Goal: Use online tool/utility: Use online tool/utility

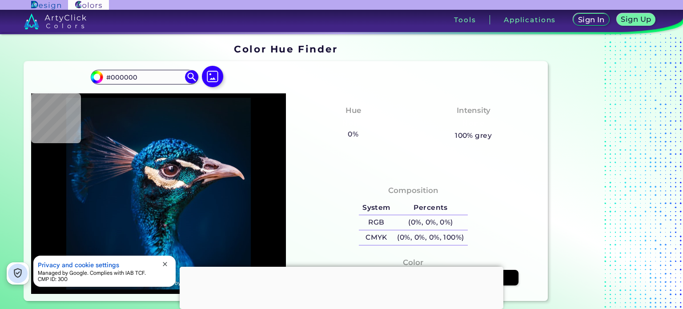
click at [96, 80] on input "#000000" at bounding box center [95, 75] width 11 height 11
type input "#031a2d"
type input "#031A2D"
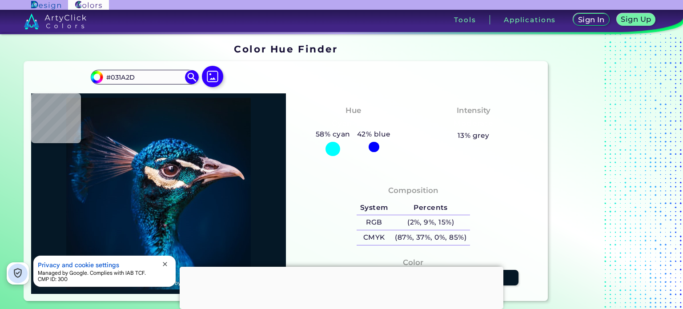
type input "#051826"
type input "#051723"
type input "#081621"
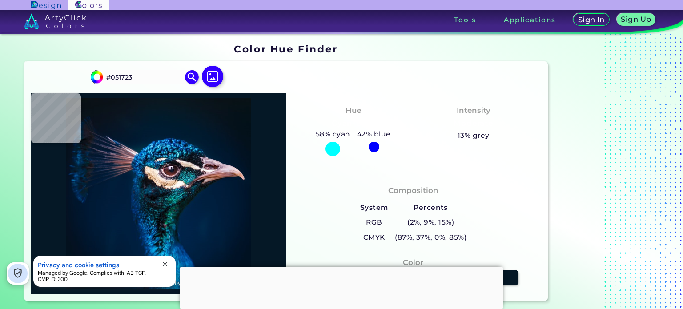
type input "#081621"
type input "#071520"
type input "#06141d"
type input "#06141D"
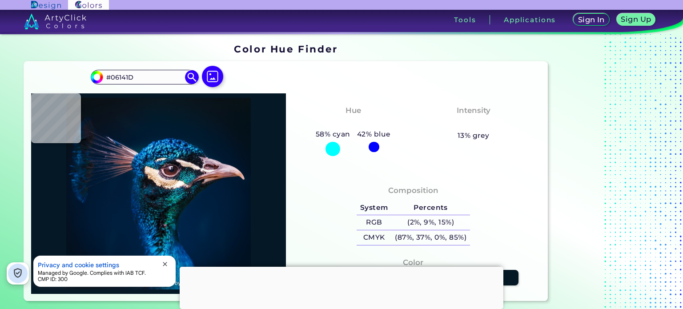
type input "#07141d"
type input "#07141D"
type input "#09131d"
type input "#09131D"
type input "#09131c"
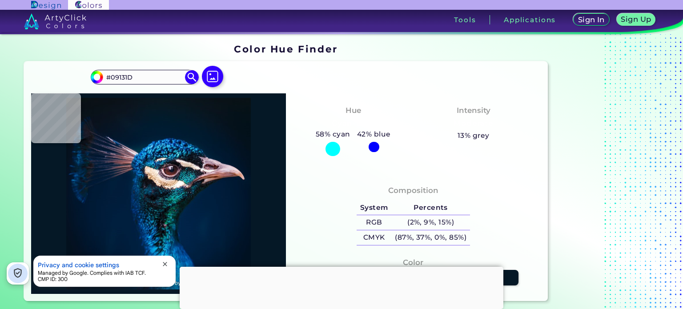
type input "#09131C"
type input "#09131a"
type input "#09131A"
type input "#091217"
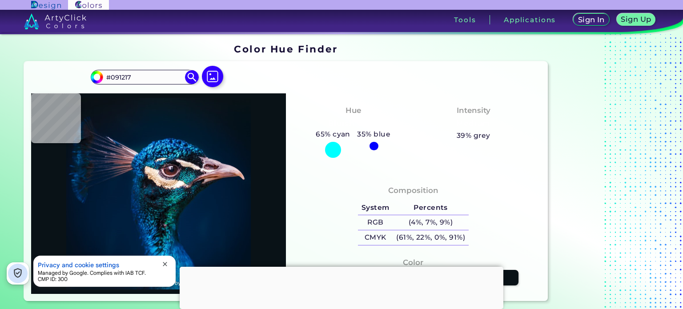
type input "#8c0848"
type input "#8C0848"
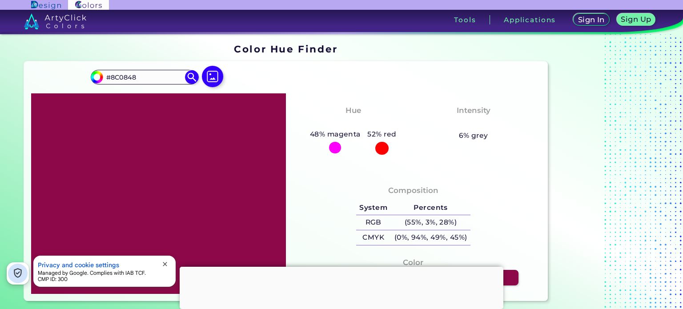
type input "#8c0848"
click at [193, 112] on div at bounding box center [158, 193] width 255 height 201
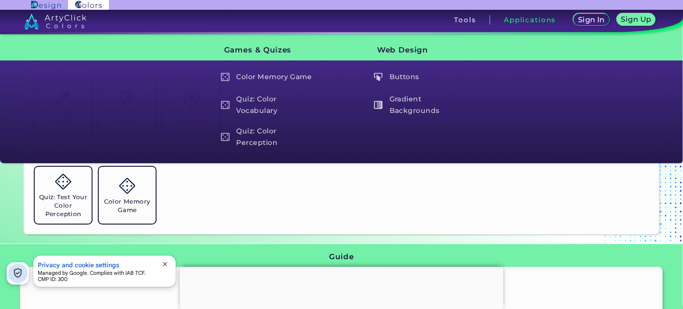
scroll to position [267, 0]
